Goal: Information Seeking & Learning: Learn about a topic

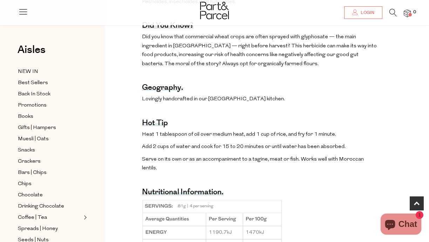
scroll to position [424, 0]
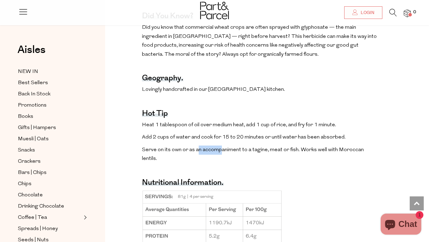
drag, startPoint x: 198, startPoint y: 148, endPoint x: 224, endPoint y: 148, distance: 25.2
click at [224, 148] on span "Serve on its own or as an accompaniment to a tagine, meat or fish. Works well w…" at bounding box center [253, 154] width 222 height 14
click at [206, 150] on span "Serve on its own or as an accompaniment to a tagine, meat or fish. Works well w…" at bounding box center [253, 154] width 222 height 14
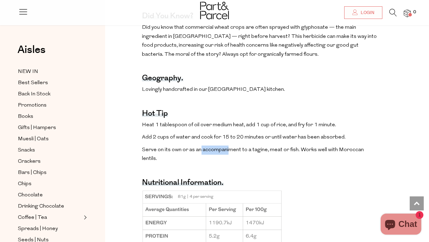
drag, startPoint x: 201, startPoint y: 147, endPoint x: 228, endPoint y: 147, distance: 27.7
click at [228, 147] on span "Serve on its own or as an accompaniment to a tagine, meat or fish. Works well w…" at bounding box center [253, 154] width 222 height 14
drag, startPoint x: 209, startPoint y: 142, endPoint x: 217, endPoint y: 146, distance: 8.9
click at [217, 146] on div "The benefits. Helps protect cells from damage and supports energy creation (man…" at bounding box center [259, 77] width 235 height 475
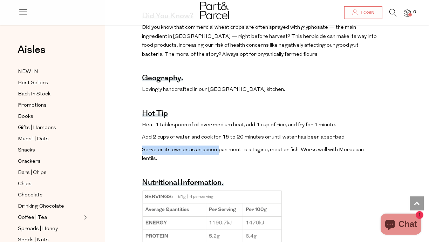
click at [217, 146] on p "Serve on its own or as an accompaniment to a tagine, meat or fish. Works well w…" at bounding box center [259, 155] width 235 height 18
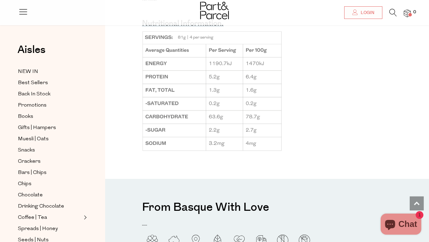
scroll to position [600, 0]
